Goal: Task Accomplishment & Management: Use online tool/utility

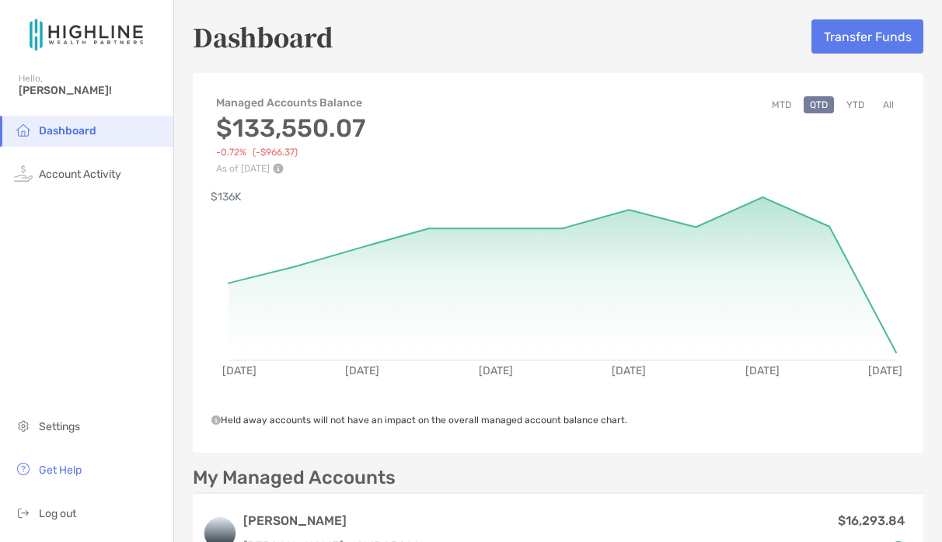
scroll to position [252, 0]
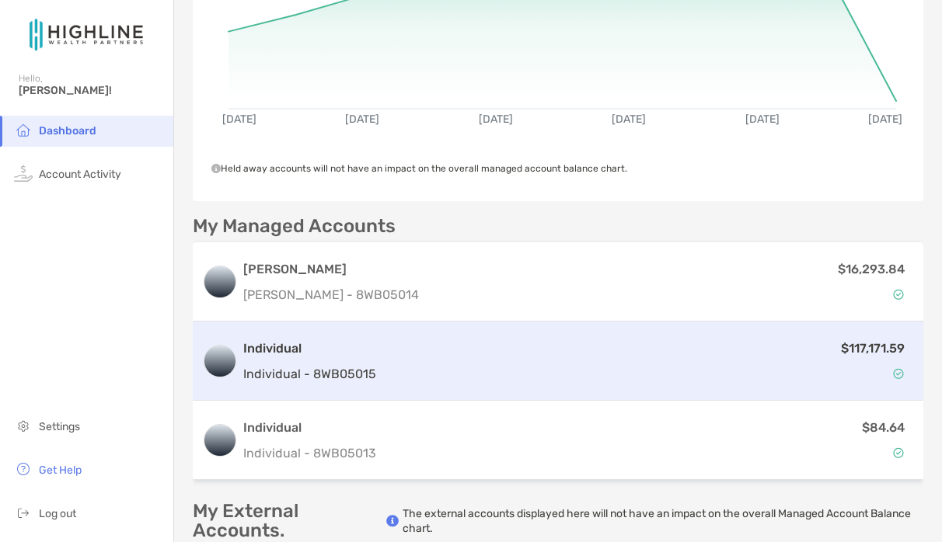
click at [263, 344] on h3 "Individual" at bounding box center [309, 349] width 133 height 19
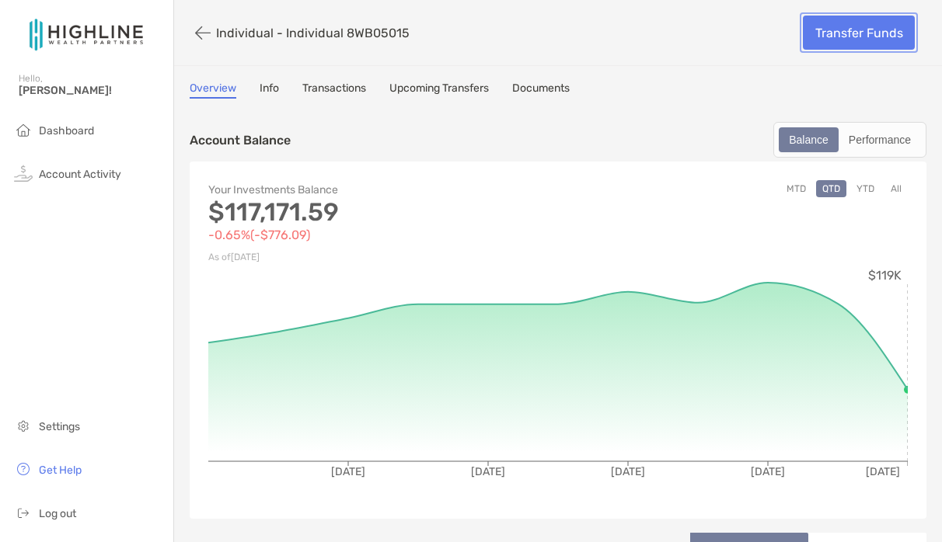
click at [856, 32] on link "Transfer Funds" at bounding box center [859, 33] width 112 height 34
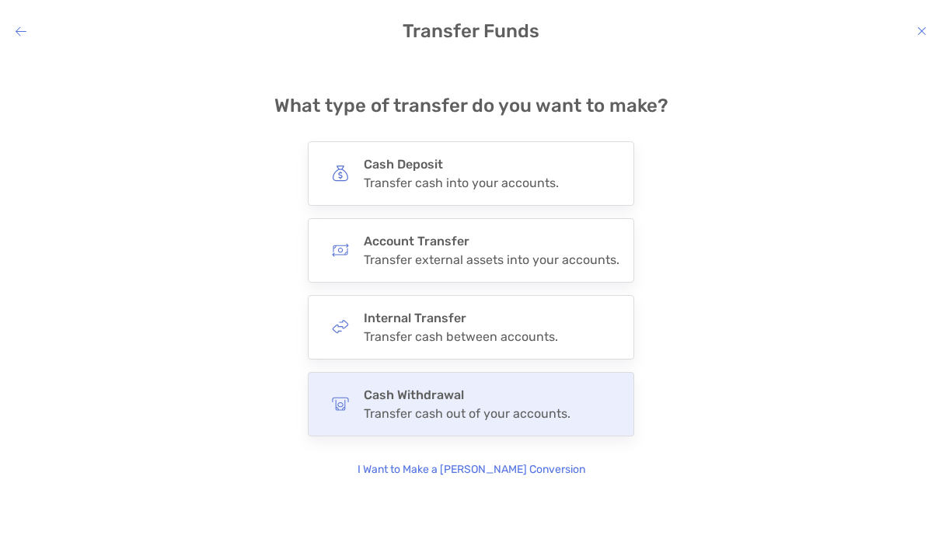
click at [425, 424] on div "Cash Withdrawal Transfer cash out of your accounts." at bounding box center [471, 404] width 326 height 65
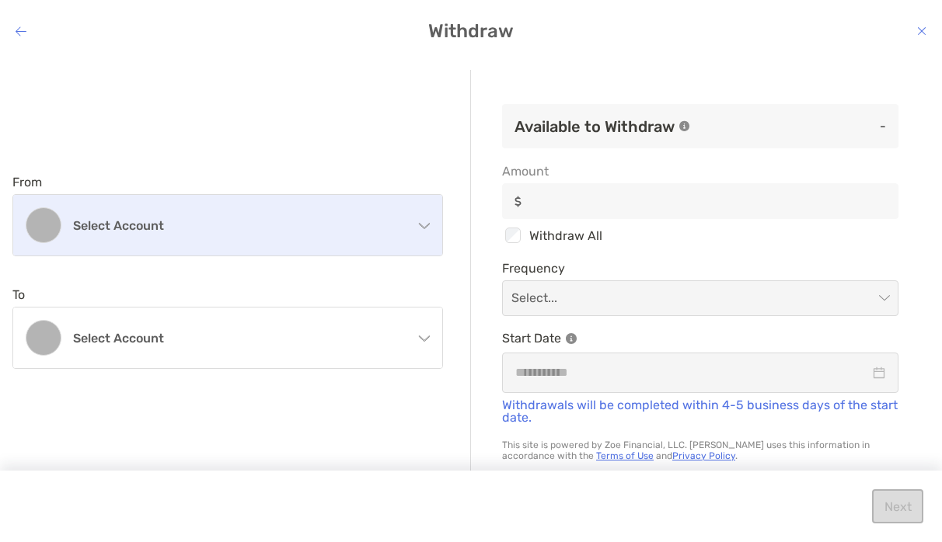
click at [302, 235] on div "Select account" at bounding box center [227, 225] width 429 height 61
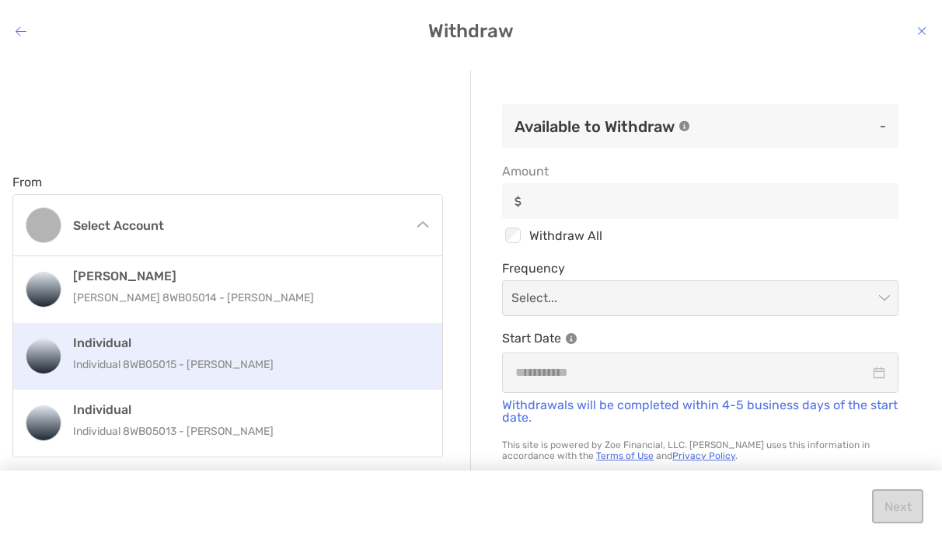
click at [280, 357] on p "Individual 8WB05015 - [PERSON_NAME]" at bounding box center [244, 364] width 343 height 19
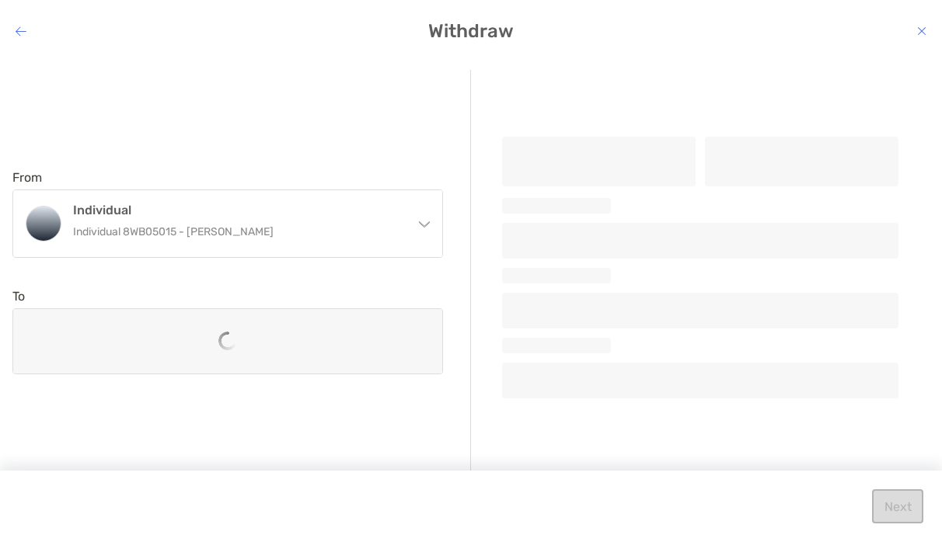
click at [455, 245] on div "From Individual Individual 8WB05015 - [PERSON_NAME] [PERSON_NAME] [PERSON_NAME]…" at bounding box center [241, 272] width 458 height 404
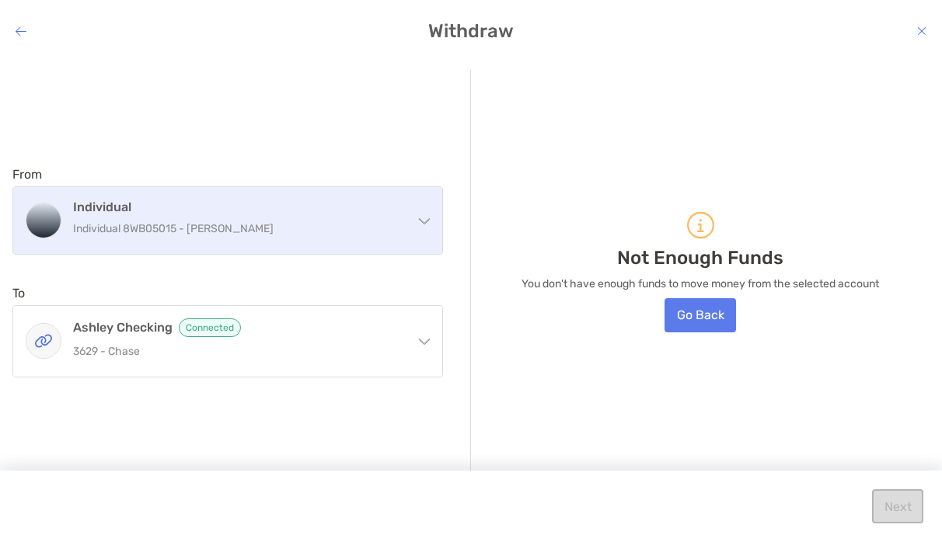
click at [424, 209] on div "Individual Individual 8WB05015 - [PERSON_NAME]" at bounding box center [227, 220] width 429 height 67
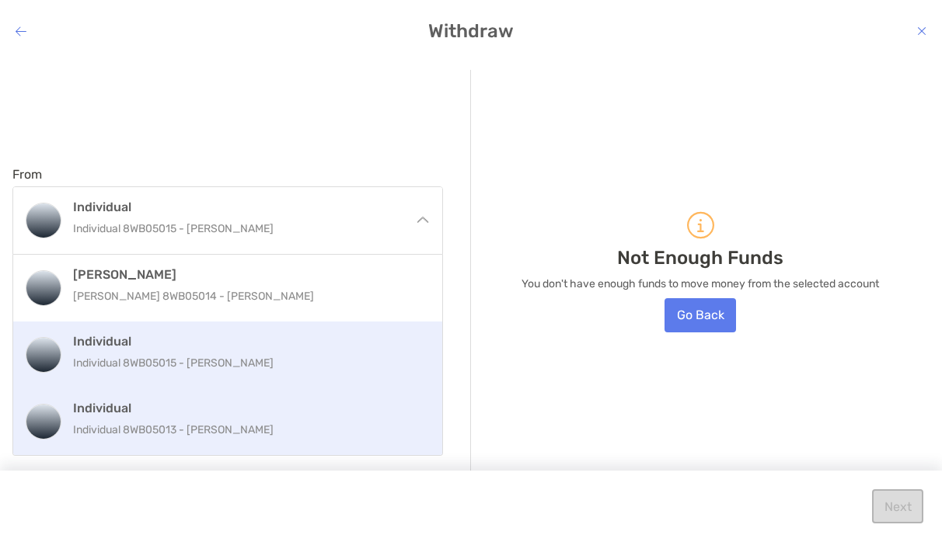
click at [385, 413] on h4 "Individual" at bounding box center [244, 408] width 343 height 15
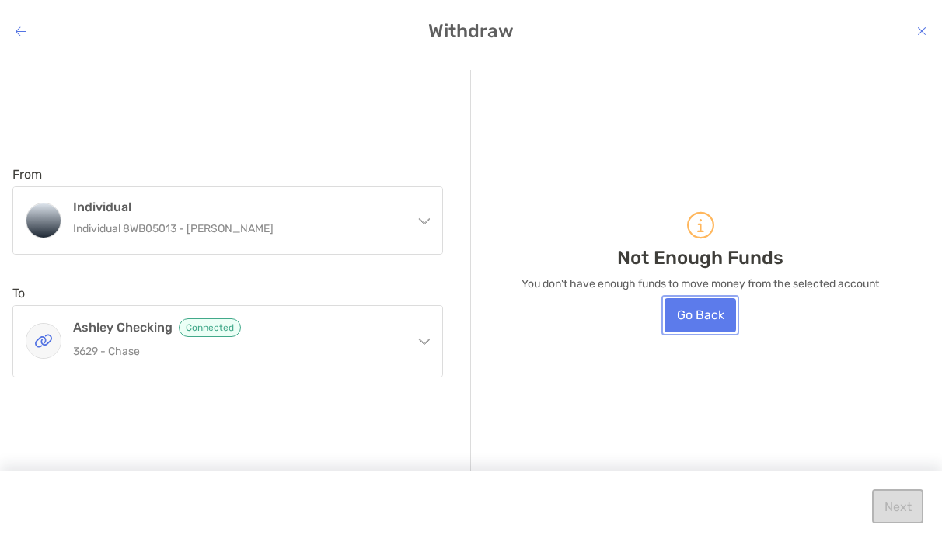
click at [691, 318] on button "Go Back" at bounding box center [699, 315] width 71 height 34
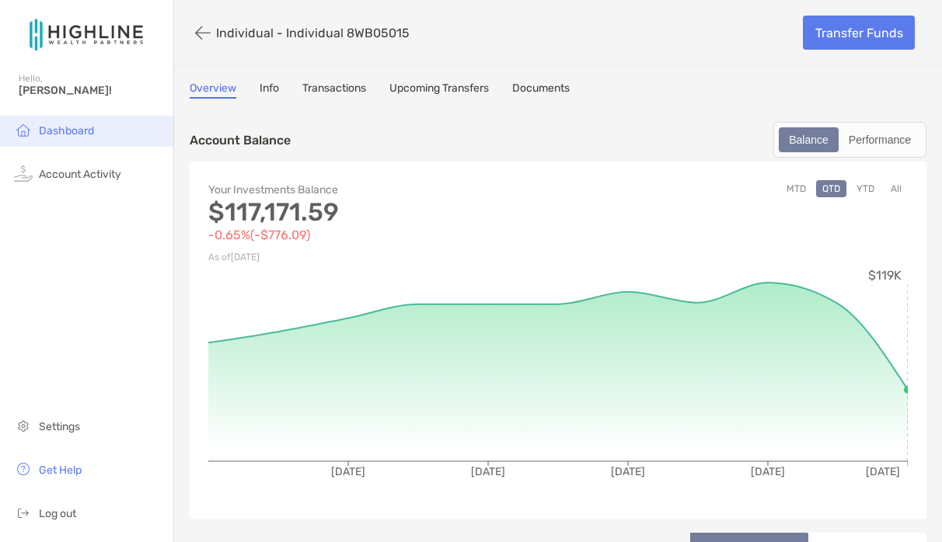
click at [67, 141] on li "Dashboard" at bounding box center [86, 131] width 173 height 31
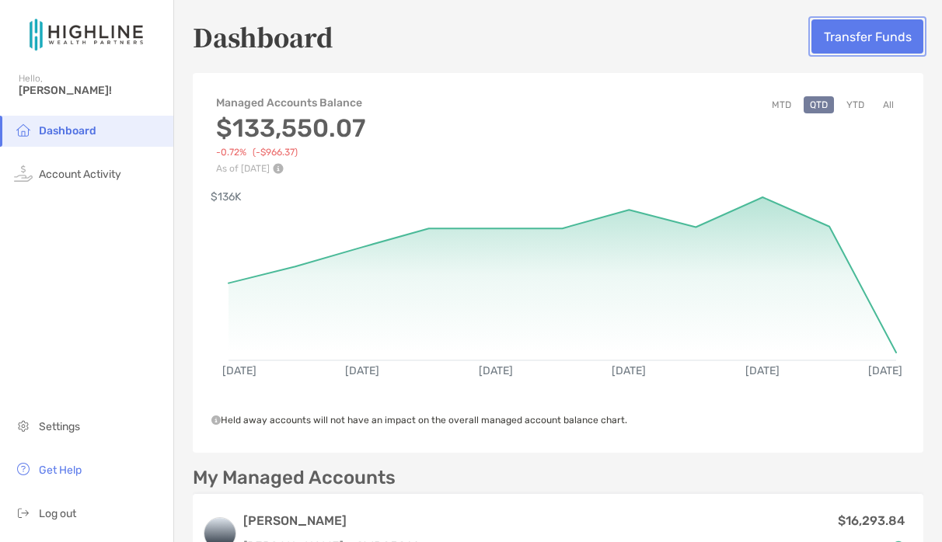
click at [849, 29] on button "Transfer Funds" at bounding box center [867, 36] width 112 height 34
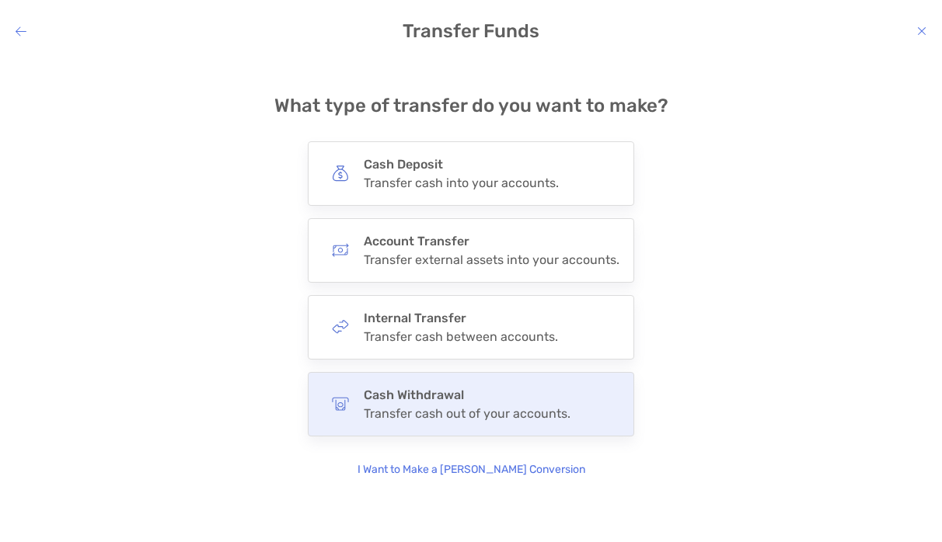
click at [591, 389] on div "Cash Withdrawal Transfer cash out of your accounts." at bounding box center [471, 404] width 326 height 65
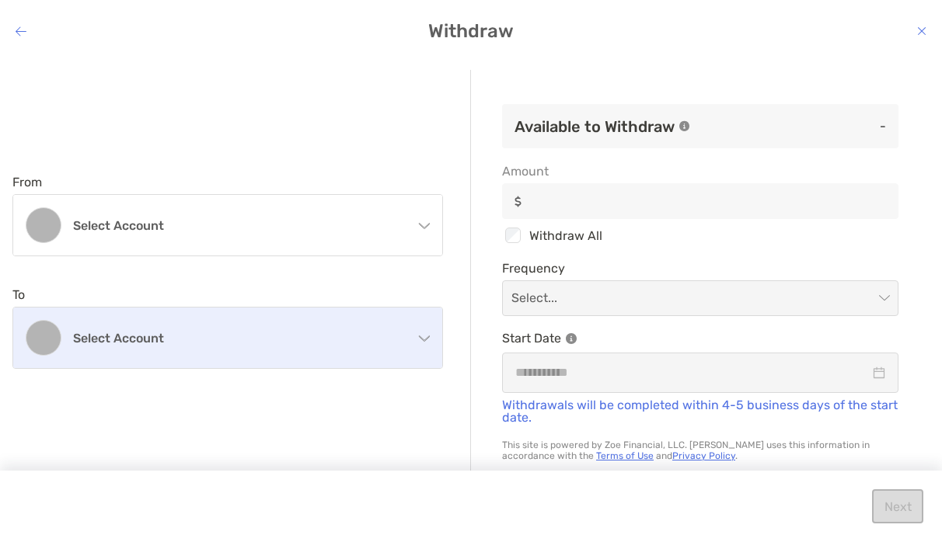
click at [354, 354] on div "Select account" at bounding box center [227, 338] width 429 height 61
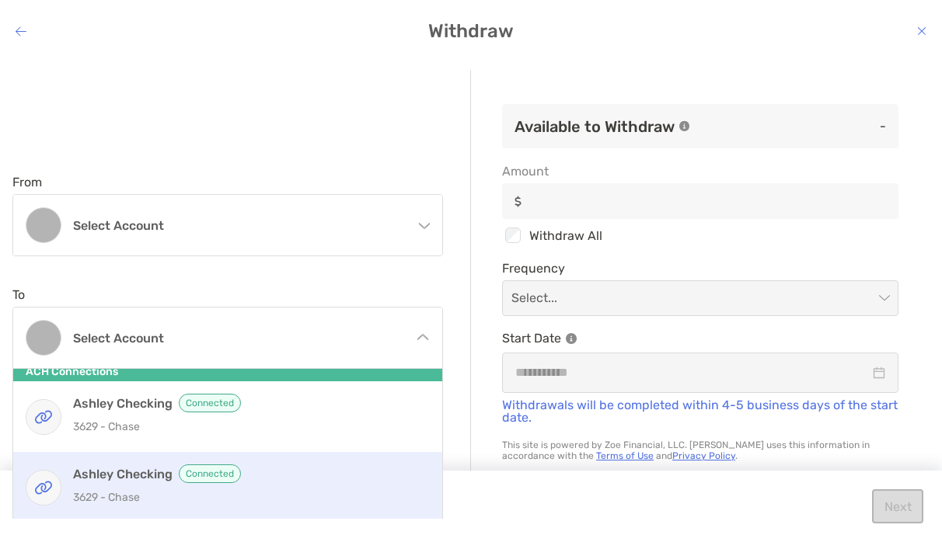
scroll to position [6, 0]
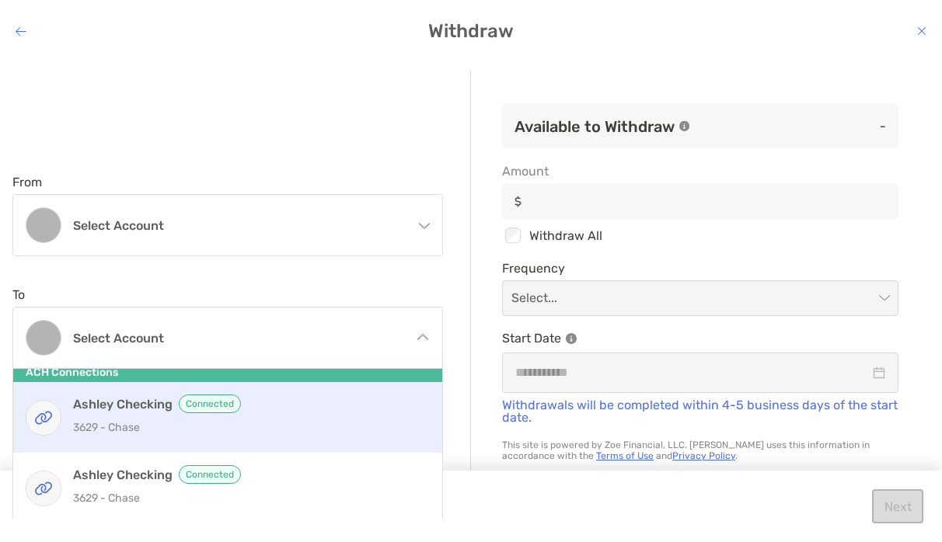
click at [336, 438] on div "[PERSON_NAME] Checking Connected 3629 - Chase" at bounding box center [244, 418] width 343 height 46
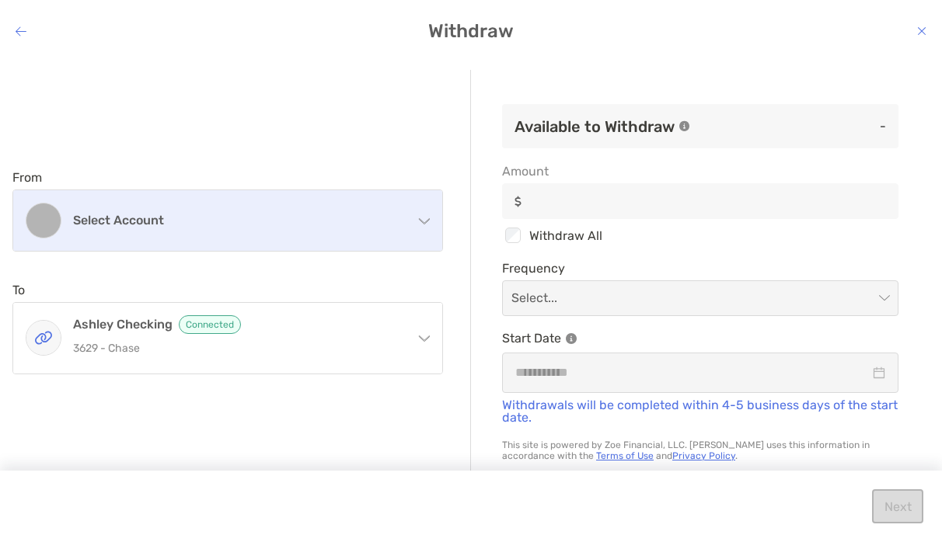
click at [329, 229] on div "Select account" at bounding box center [227, 220] width 429 height 61
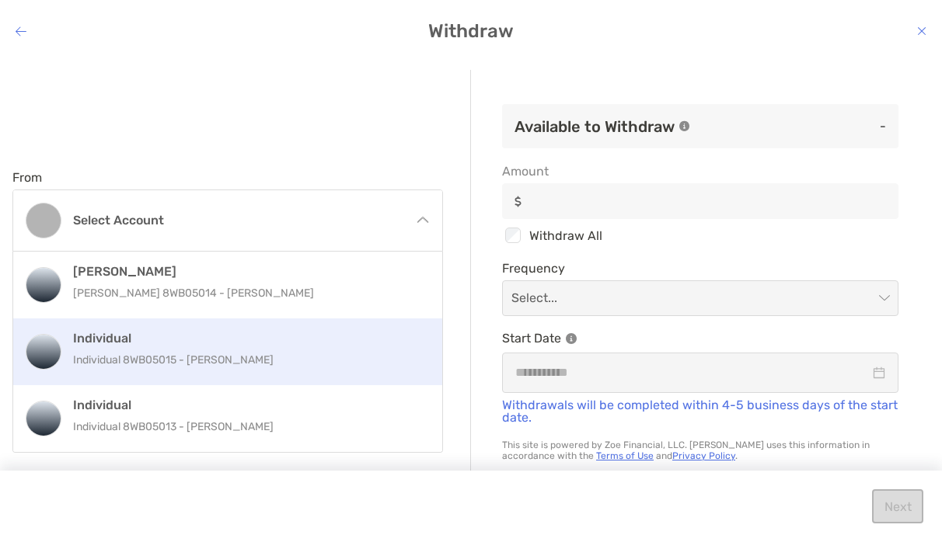
click at [299, 364] on p "Individual 8WB05015 - [PERSON_NAME]" at bounding box center [244, 359] width 343 height 19
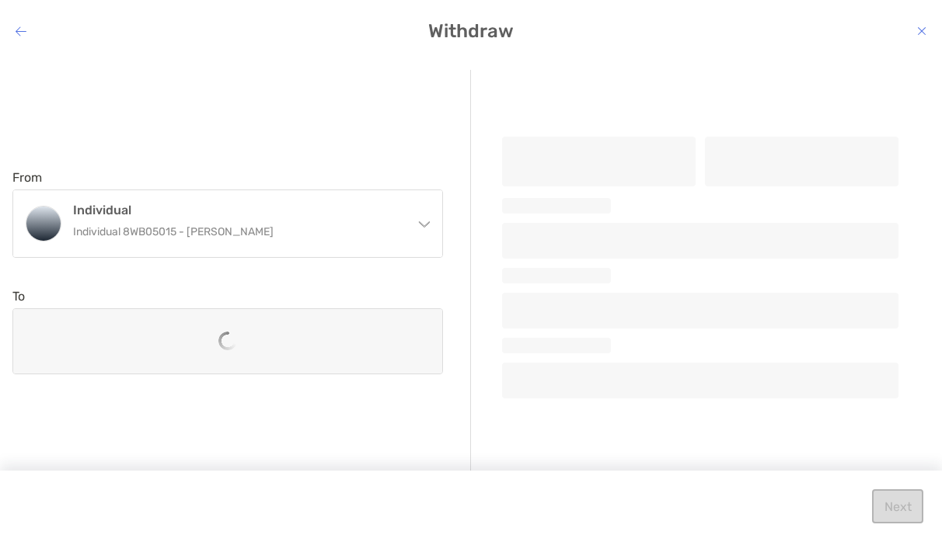
click at [312, 295] on div "To ACH Connections [PERSON_NAME] Checking Connected 3629 - [PERSON_NAME] Checki…" at bounding box center [227, 331] width 431 height 85
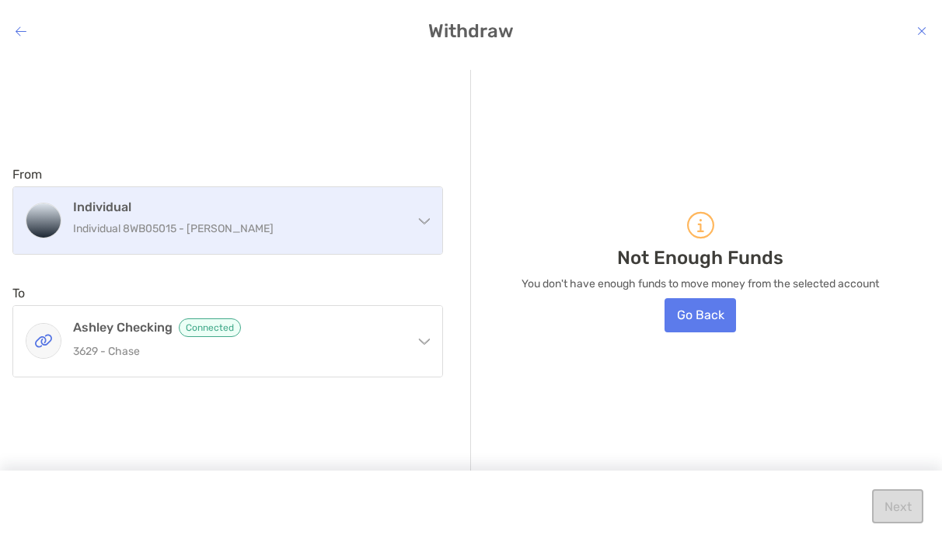
click at [351, 218] on div "Individual Individual 8WB05015 - [PERSON_NAME]" at bounding box center [237, 221] width 329 height 42
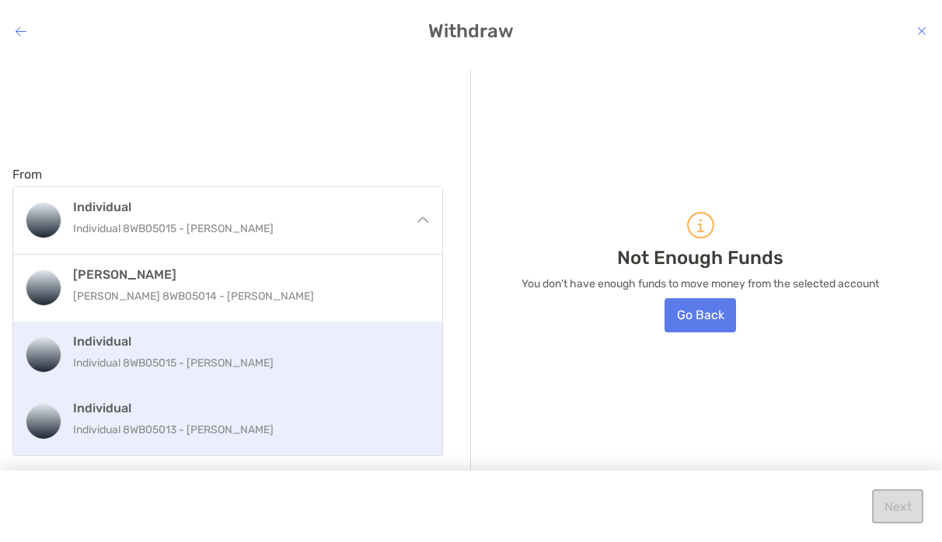
click at [311, 410] on h4 "Individual" at bounding box center [244, 408] width 343 height 15
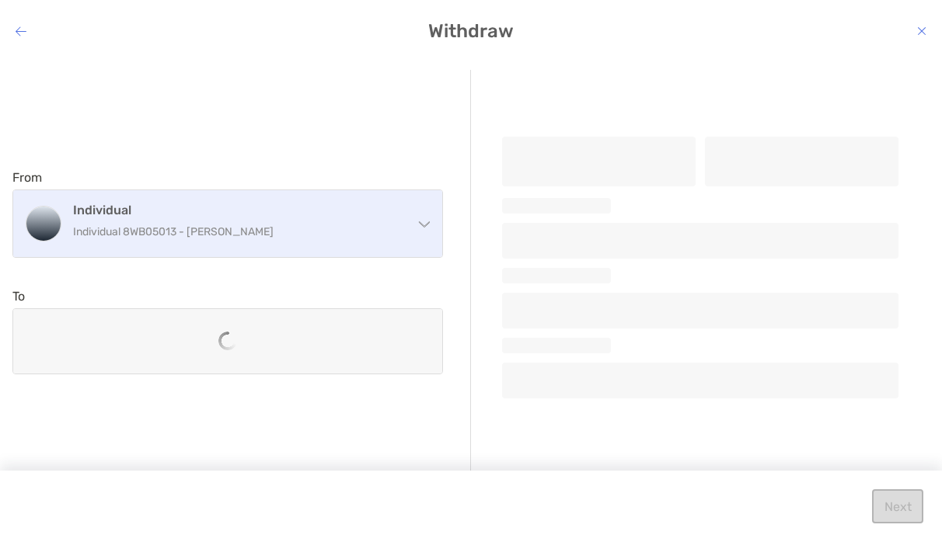
click at [401, 231] on p "Individual 8WB05013 - [PERSON_NAME]" at bounding box center [237, 231] width 329 height 19
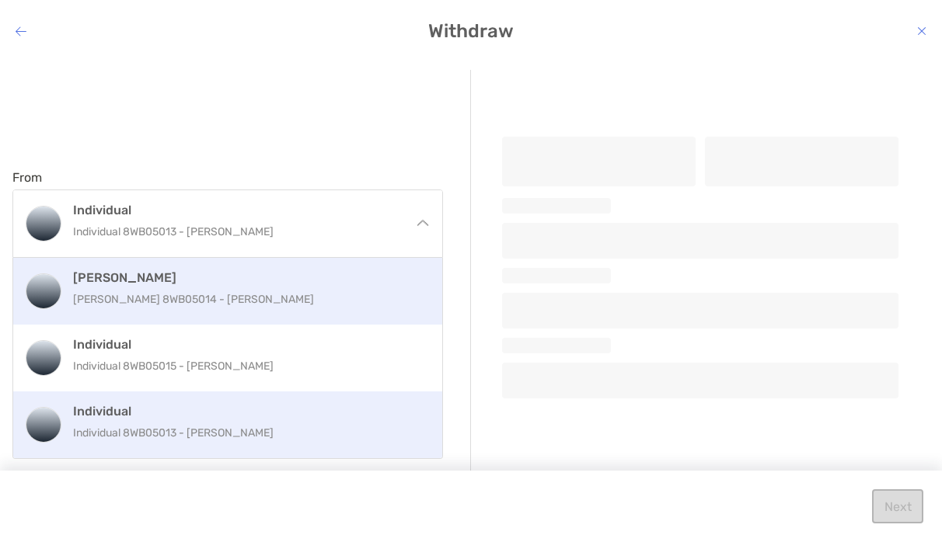
click at [382, 292] on p "[PERSON_NAME] 8WB05014 - [PERSON_NAME]" at bounding box center [244, 299] width 343 height 19
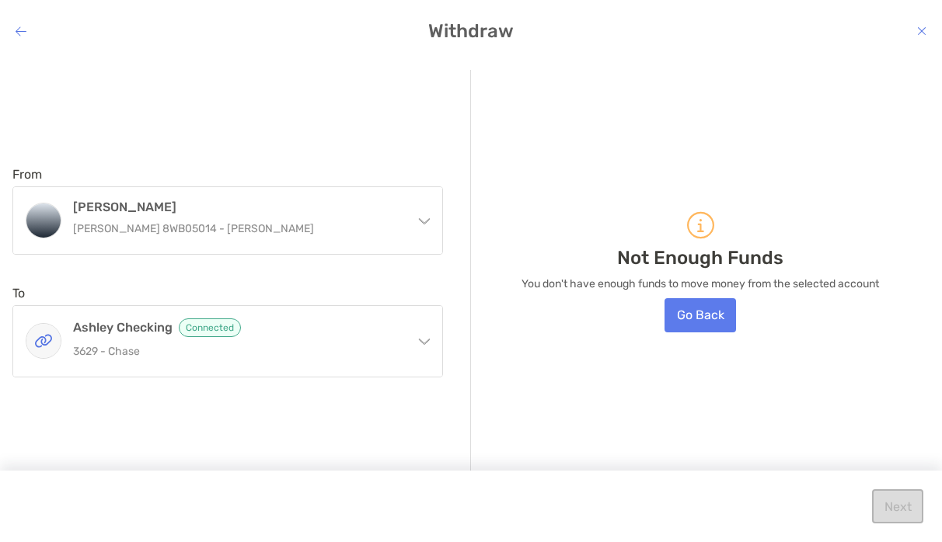
click at [926, 20] on h4 "Withdraw" at bounding box center [471, 31] width 942 height 22
click at [922, 30] on icon "modal" at bounding box center [921, 31] width 9 height 12
